Goal: Task Accomplishment & Management: Manage account settings

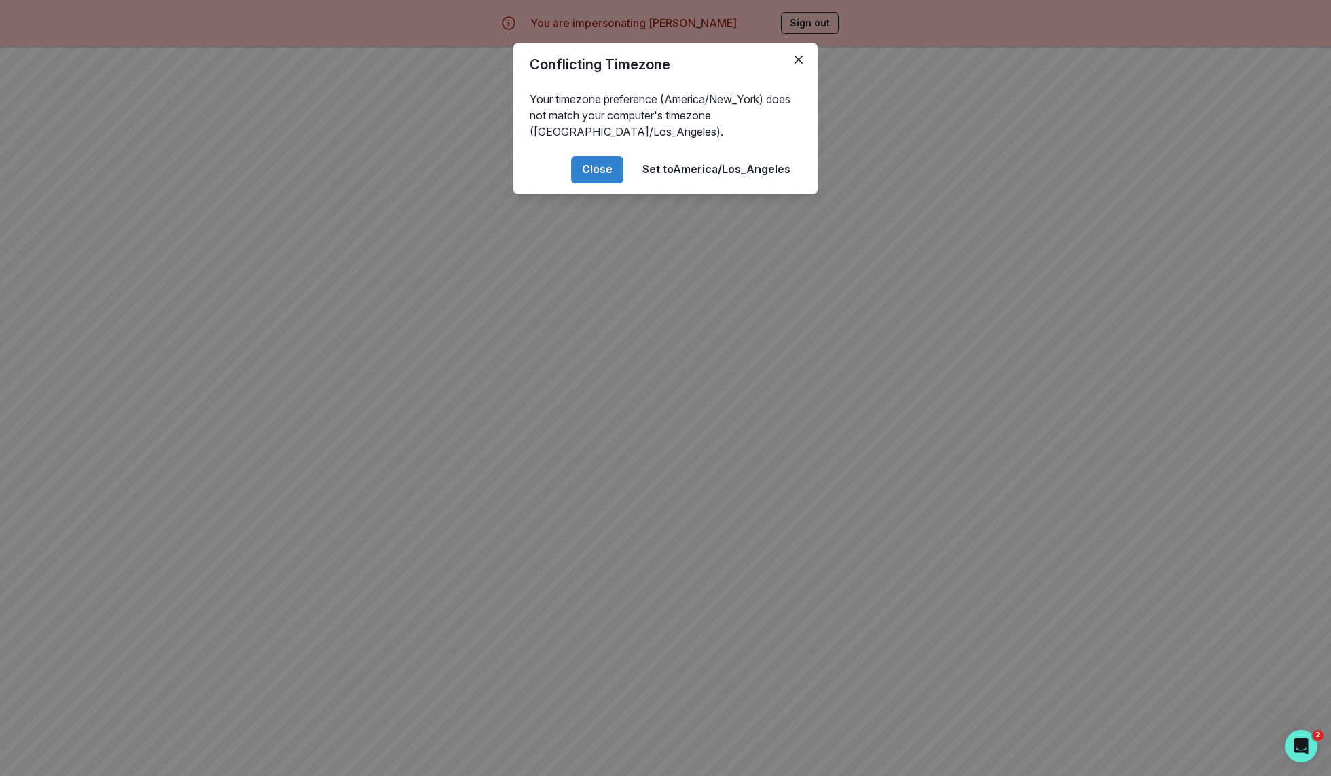
click at [90, 215] on div "Conflicting Timezone Your timezone preference (America/New_York) does not match…" at bounding box center [665, 388] width 1331 height 776
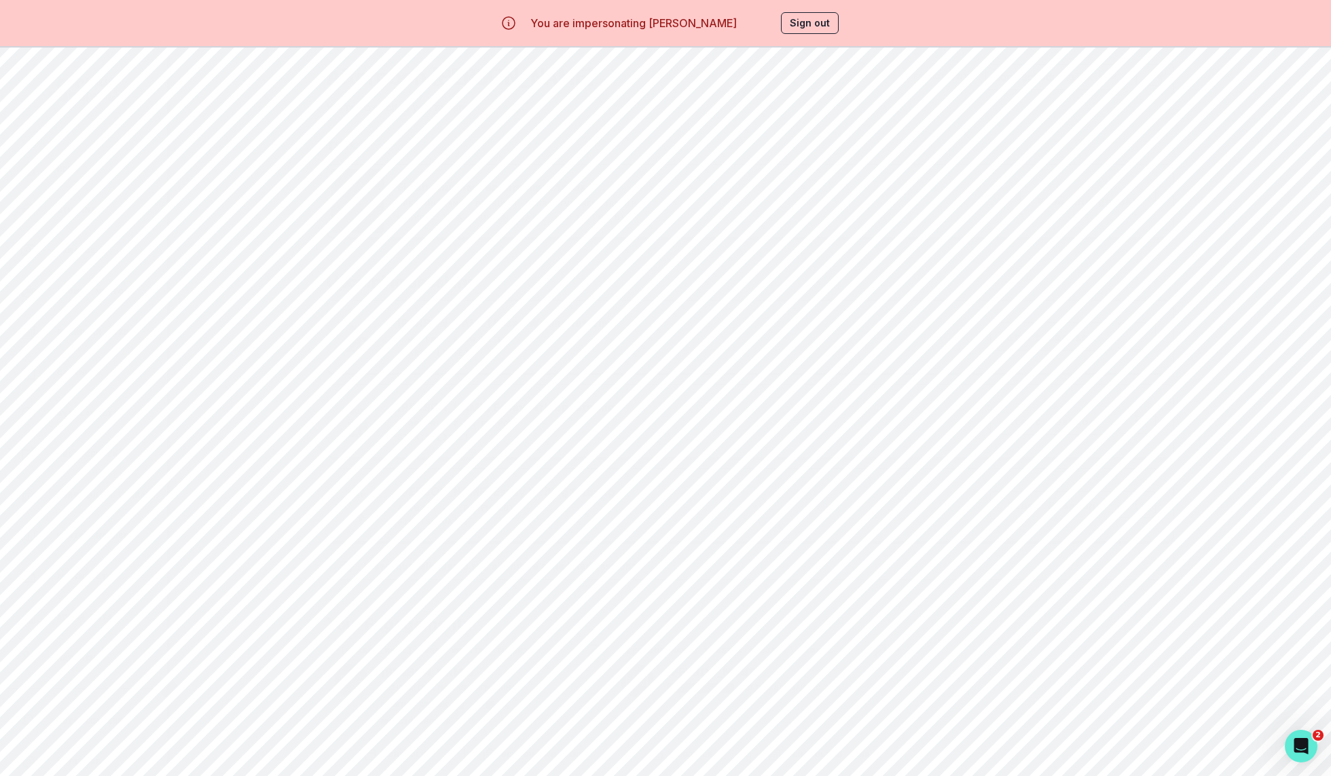
click at [111, 203] on div "Students" at bounding box center [93, 210] width 147 height 16
click at [804, 14] on button "Sign out" at bounding box center [810, 23] width 58 height 22
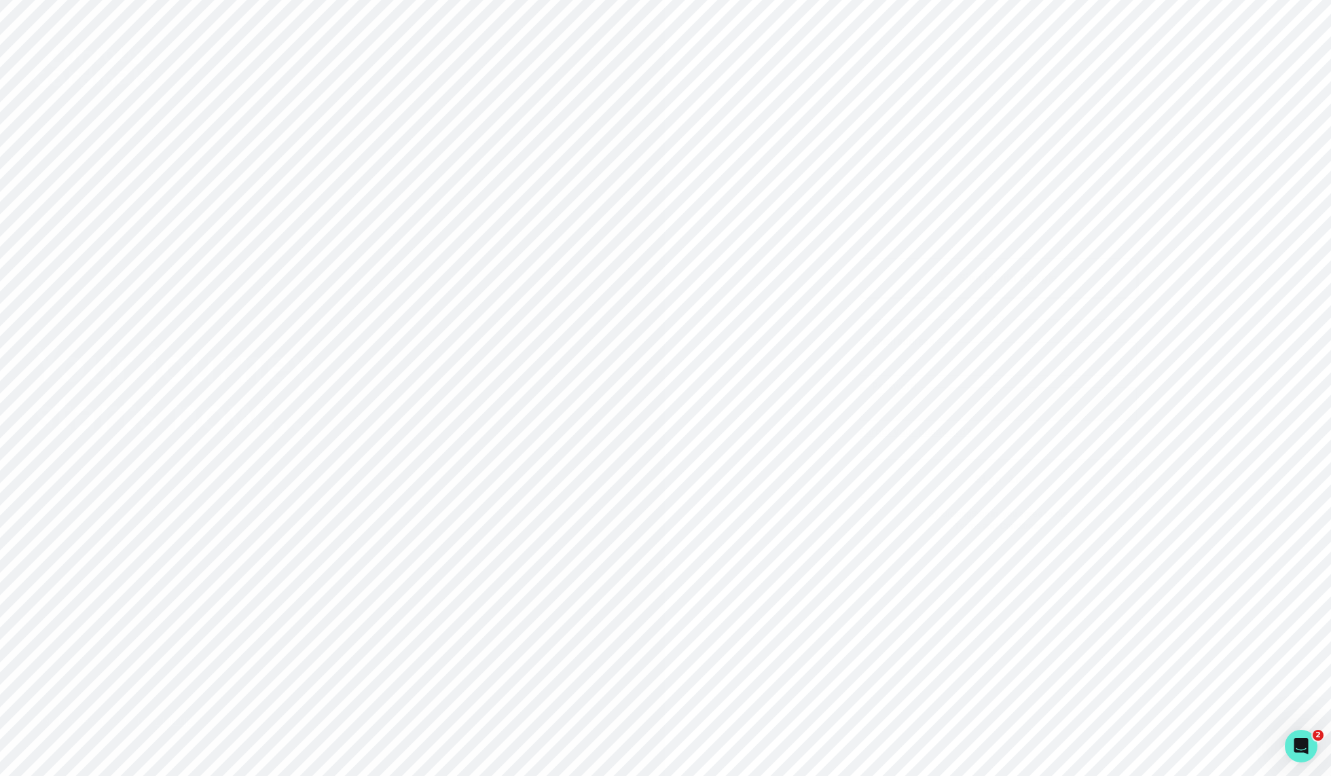
type input "[PERSON_NAME][EMAIL_ADDRESS][DOMAIN_NAME]"
click at [960, 481] on button "Sign in" at bounding box center [998, 478] width 277 height 39
